Goal: Transaction & Acquisition: Purchase product/service

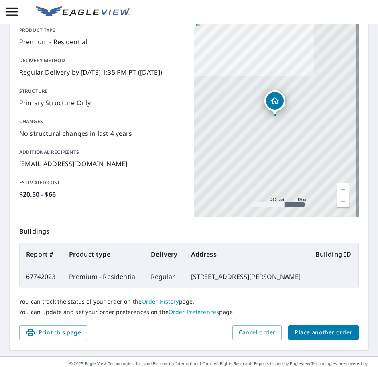
scroll to position [85, 0]
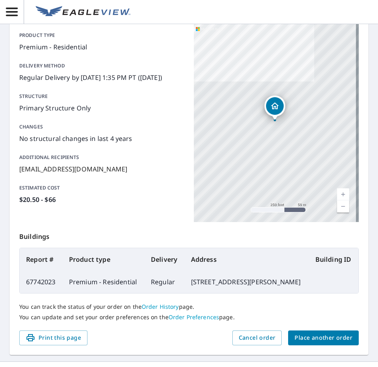
click at [322, 343] on span "Place another order" at bounding box center [323, 338] width 58 height 10
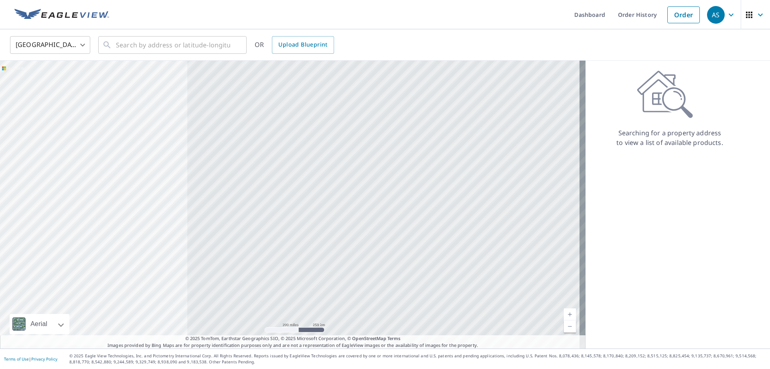
click at [435, 14] on icon "button" at bounding box center [731, 15] width 10 height 10
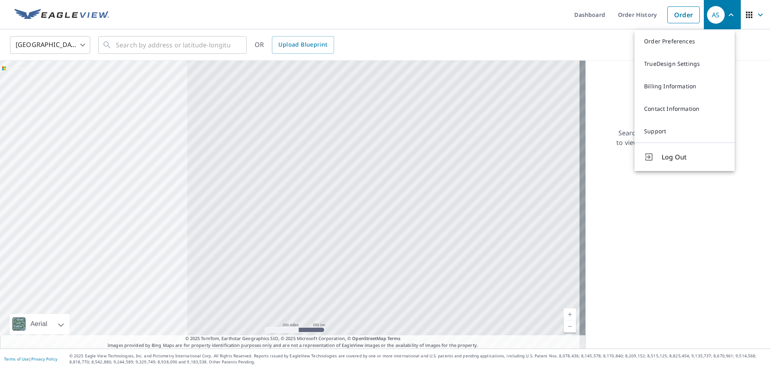
click at [435, 156] on span "Log Out" at bounding box center [693, 157] width 63 height 10
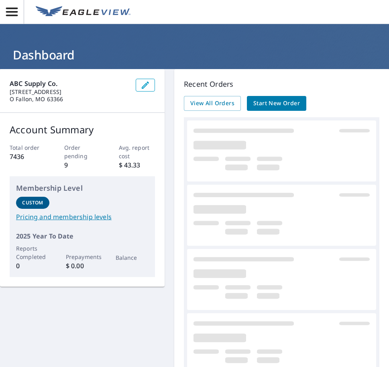
click at [279, 104] on span "Start New Order" at bounding box center [276, 103] width 47 height 10
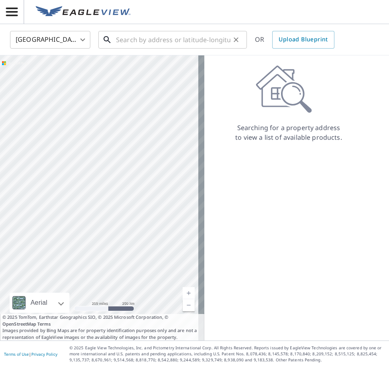
click at [166, 36] on input "text" at bounding box center [173, 39] width 114 height 22
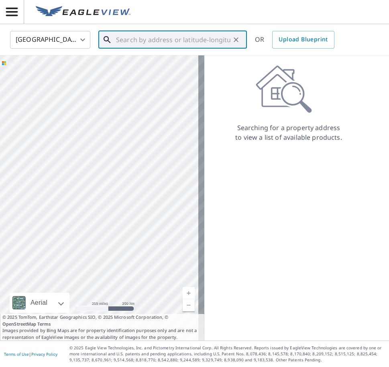
paste input "[STREET_ADDRESS]"
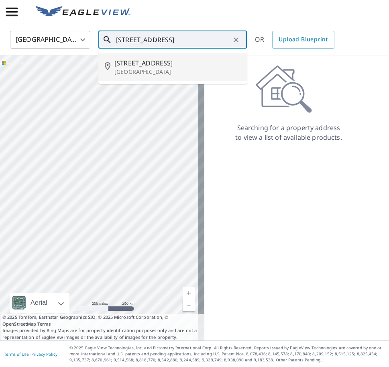
click at [172, 63] on span "[STREET_ADDRESS]" at bounding box center [177, 63] width 126 height 10
type input "[STREET_ADDRESS][PERSON_NAME]"
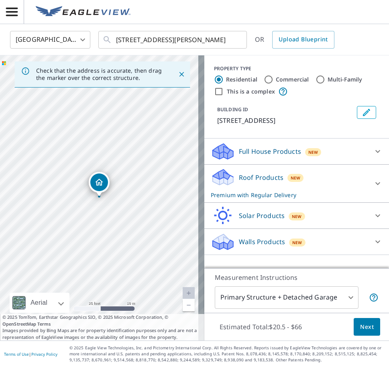
click at [306, 294] on body "BD BD [GEOGRAPHIC_DATA] US ​ [STREET_ADDRESS][PERSON_NAME] ​ OR Upload Blueprin…" at bounding box center [194, 183] width 389 height 367
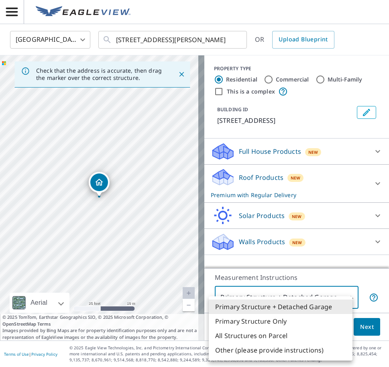
click at [263, 316] on li "Primary Structure Only" at bounding box center [281, 321] width 144 height 14
type input "2"
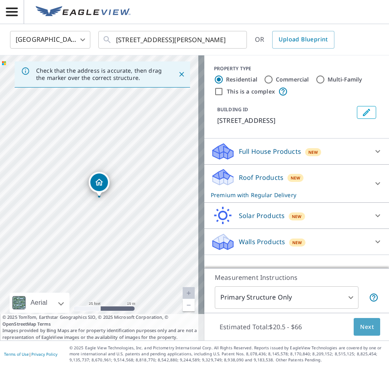
click at [360, 328] on span "Next" at bounding box center [367, 327] width 14 height 10
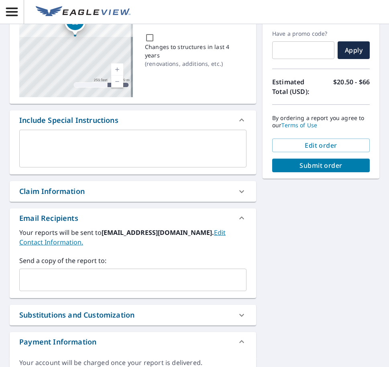
scroll to position [154, 0]
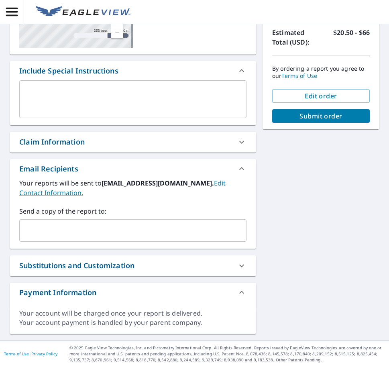
click at [145, 230] on input "text" at bounding box center [127, 230] width 208 height 15
paste input "[EMAIL_ADDRESS][DOMAIN_NAME]"
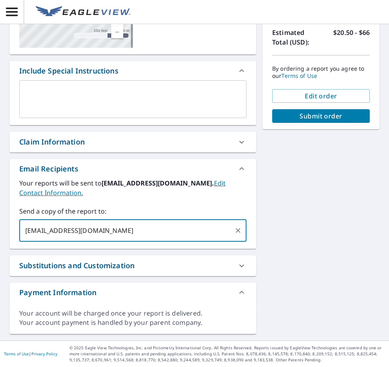
type input "[EMAIL_ADDRESS][DOMAIN_NAME]"
click at [327, 222] on div "[STREET_ADDRESS][PERSON_NAME] Aerial Road A standard road map Aerial A detailed…" at bounding box center [194, 128] width 389 height 426
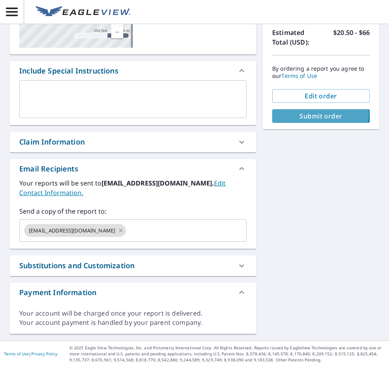
click at [307, 114] on span "Submit order" at bounding box center [320, 116] width 85 height 9
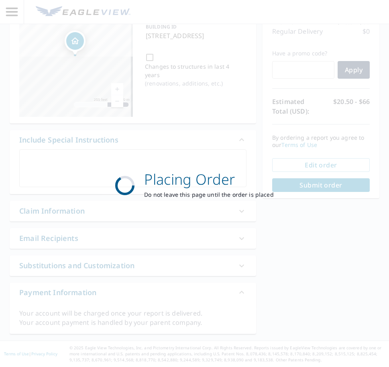
scroll to position [85, 0]
